Goal: Task Accomplishment & Management: Manage account settings

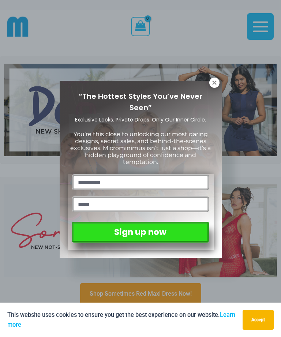
click at [216, 82] on icon at bounding box center [214, 82] width 7 height 7
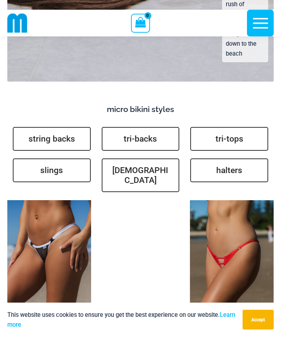
scroll to position [2134, 0]
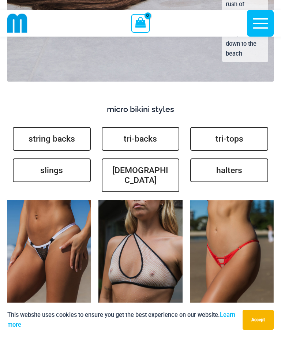
click at [99, 200] on img at bounding box center [99, 200] width 0 height 0
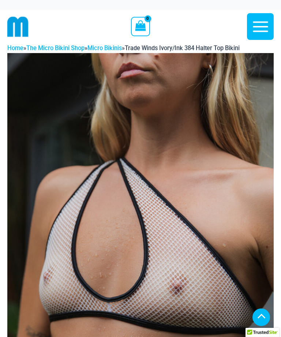
scroll to position [372, 0]
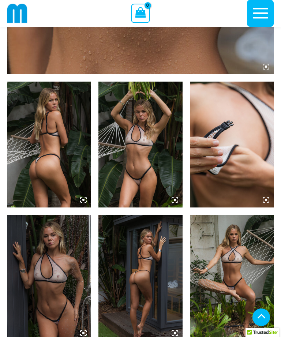
click at [178, 206] on img at bounding box center [141, 145] width 84 height 126
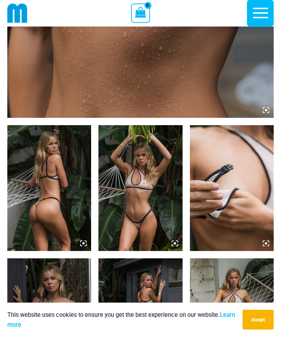
click at [148, 178] on img at bounding box center [141, 189] width 84 height 126
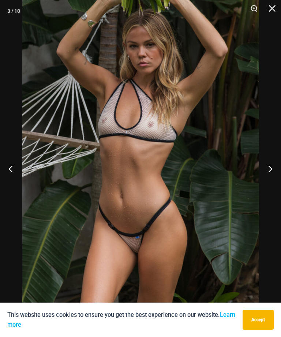
click at [260, 318] on button "Accept" at bounding box center [258, 320] width 31 height 20
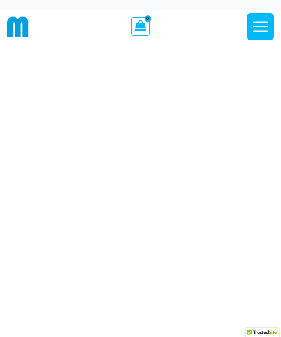
click at [262, 28] on icon "button" at bounding box center [261, 27] width 18 height 18
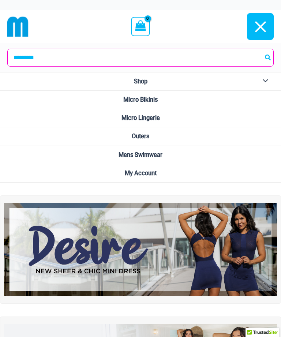
click at [160, 167] on link "My Account" at bounding box center [140, 173] width 281 height 18
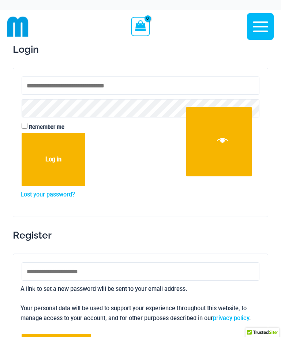
click at [200, 90] on input "Username or email address * Required" at bounding box center [141, 86] width 238 height 18
type input "**********"
click at [54, 160] on button "Log in" at bounding box center [54, 159] width 64 height 53
click at [37, 158] on button "Log in" at bounding box center [54, 159] width 64 height 53
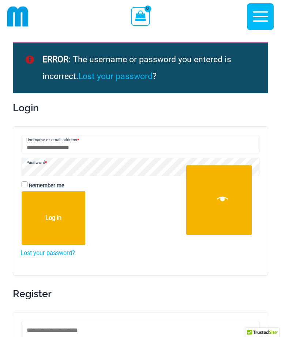
click at [78, 221] on button "Log in" at bounding box center [54, 218] width 64 height 53
click at [73, 202] on button "Log in" at bounding box center [54, 218] width 64 height 53
click at [239, 199] on button "Show password" at bounding box center [219, 201] width 66 height 70
click at [66, 214] on button "Log in" at bounding box center [54, 218] width 64 height 53
